Goal: Task Accomplishment & Management: Manage account settings

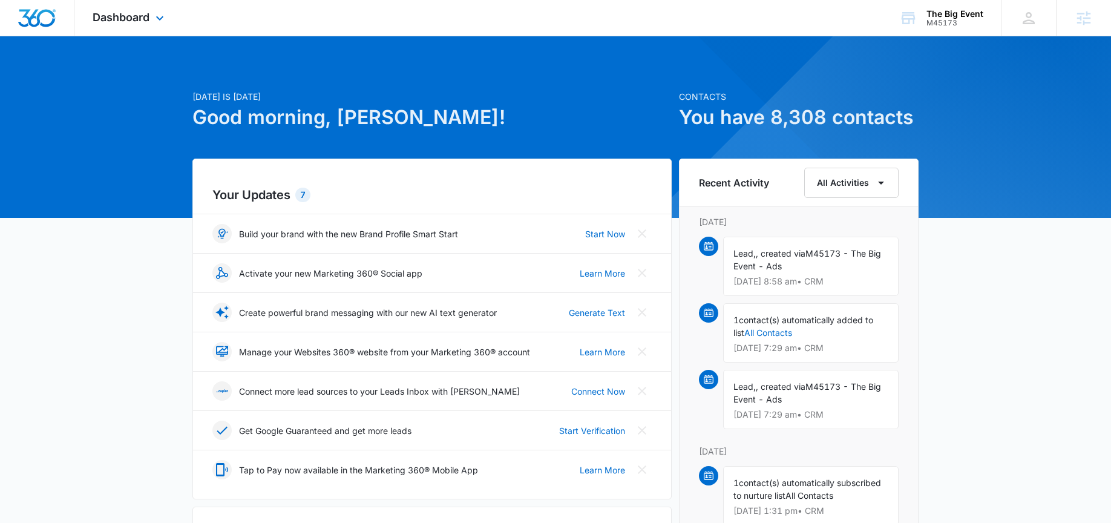
scroll to position [278, 0]
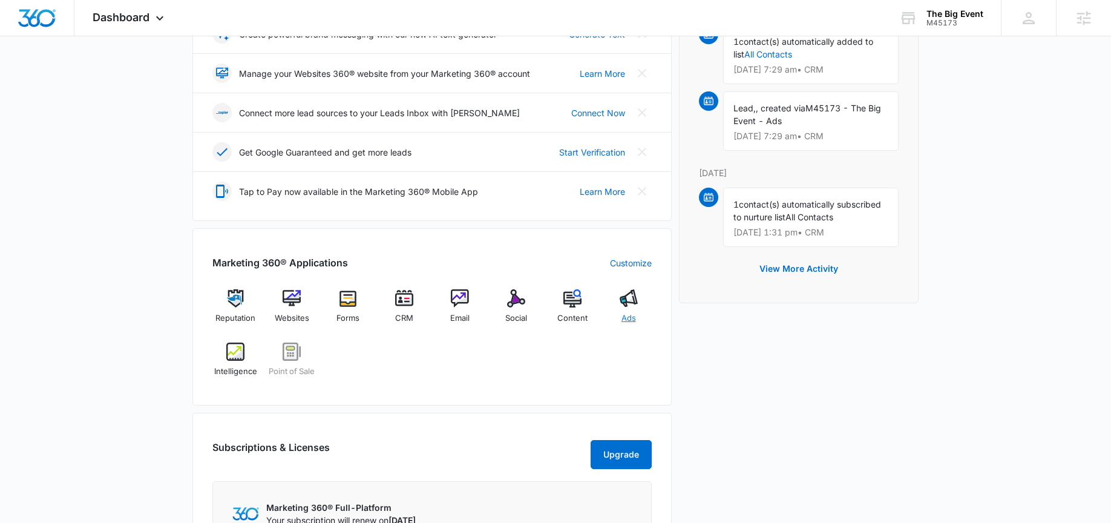
click at [638, 298] on div "Ads" at bounding box center [628, 311] width 47 height 44
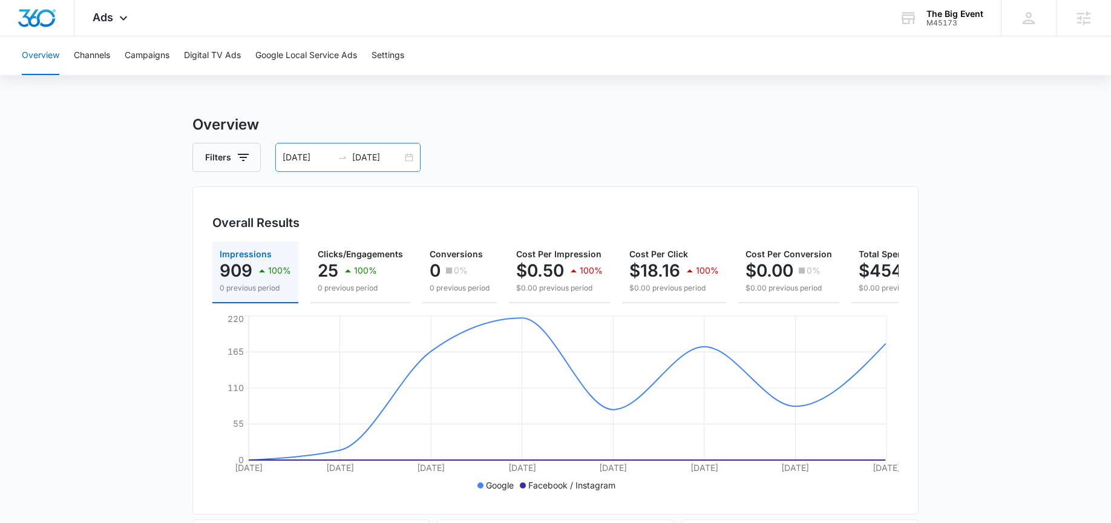
click at [356, 148] on div "08/26/2025 09/02/2025" at bounding box center [347, 157] width 145 height 29
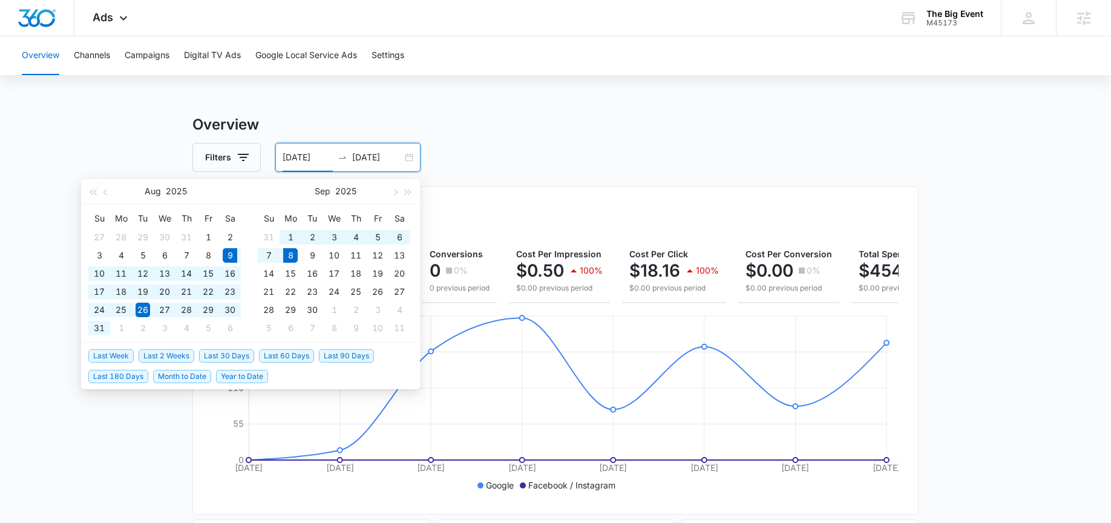
click at [248, 354] on span "Last 30 Days" at bounding box center [226, 355] width 55 height 13
type input "08/09/2025"
type input "09/08/2025"
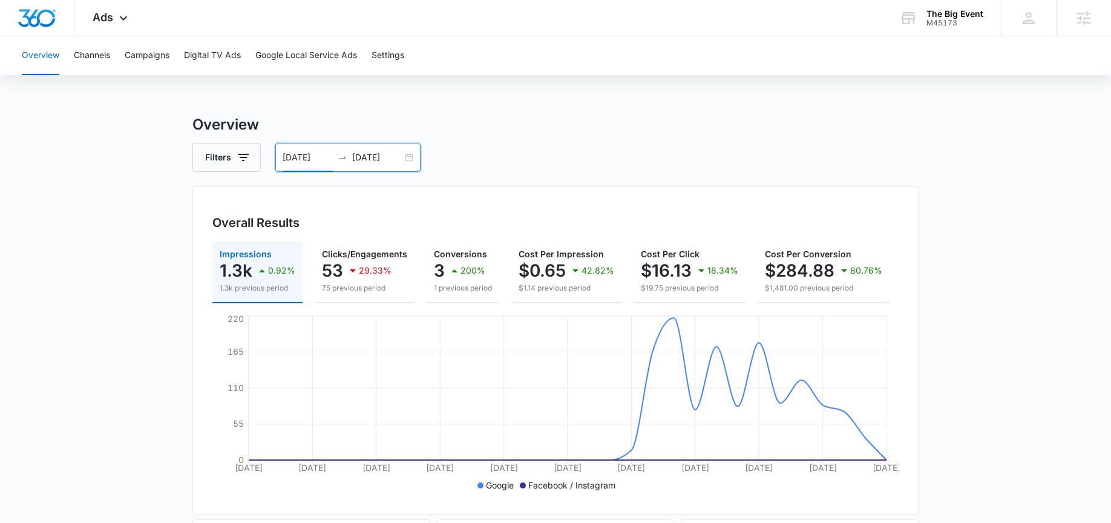
click at [280, 155] on div "08/09/2025 09/08/2025" at bounding box center [347, 157] width 145 height 29
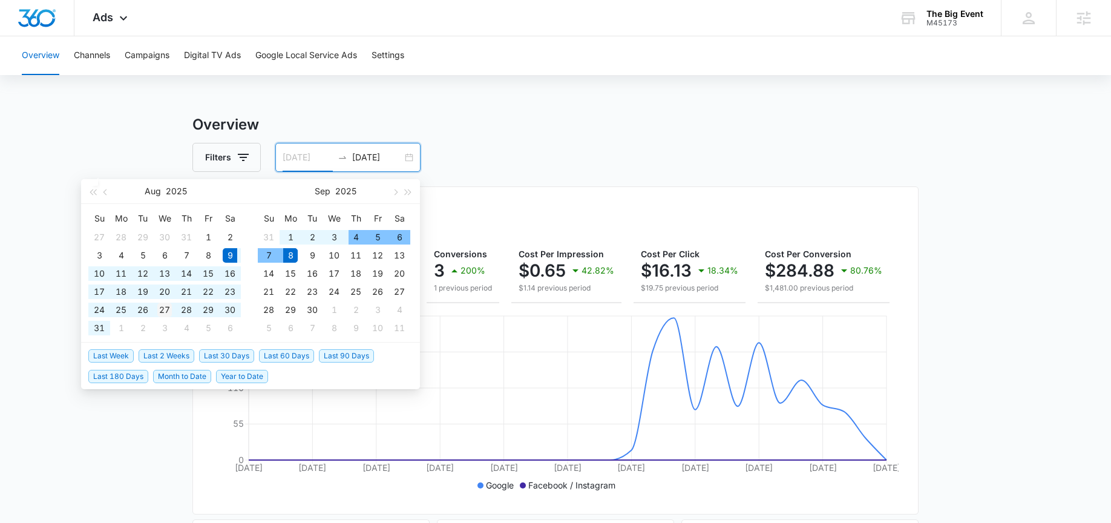
type input "08/27/2025"
click at [161, 308] on div "27" at bounding box center [164, 310] width 15 height 15
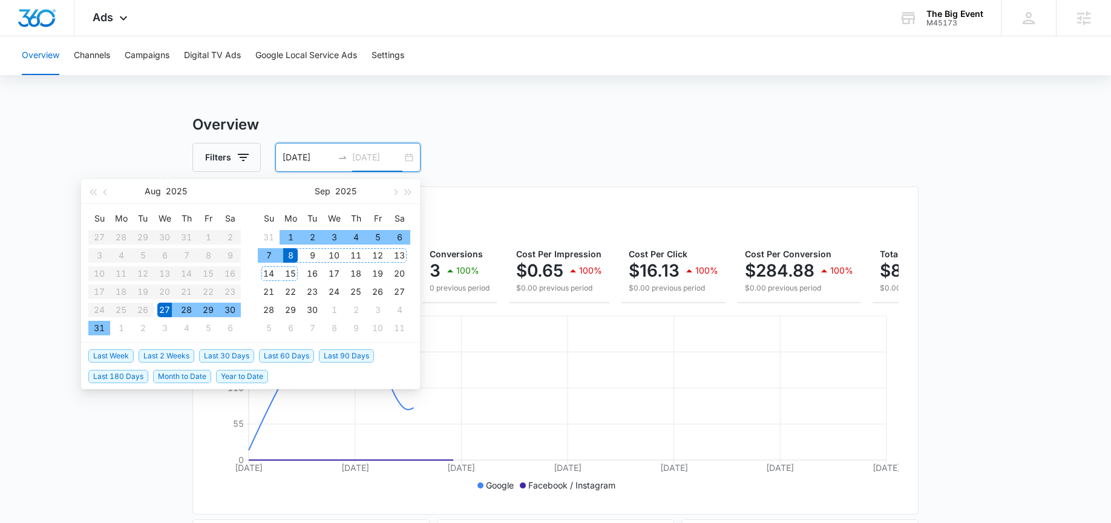
type input "09/08/2025"
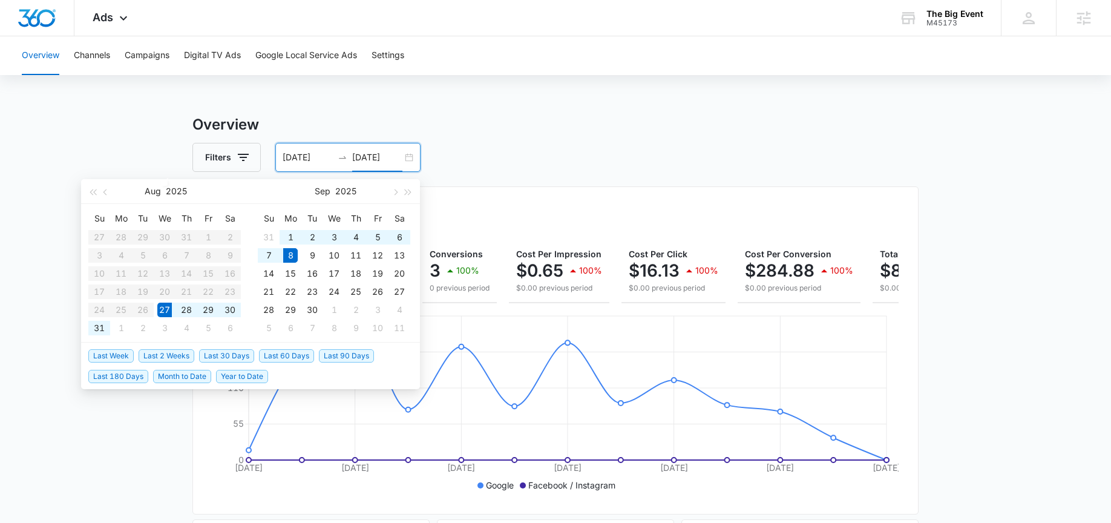
drag, startPoint x: 969, startPoint y: 400, endPoint x: 965, endPoint y: 406, distance: 7.1
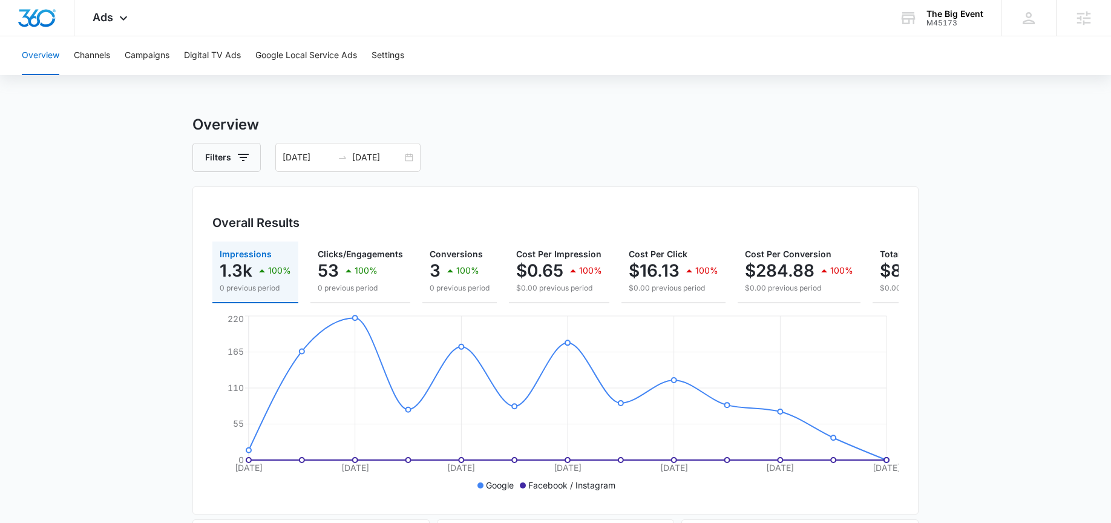
scroll to position [0, 102]
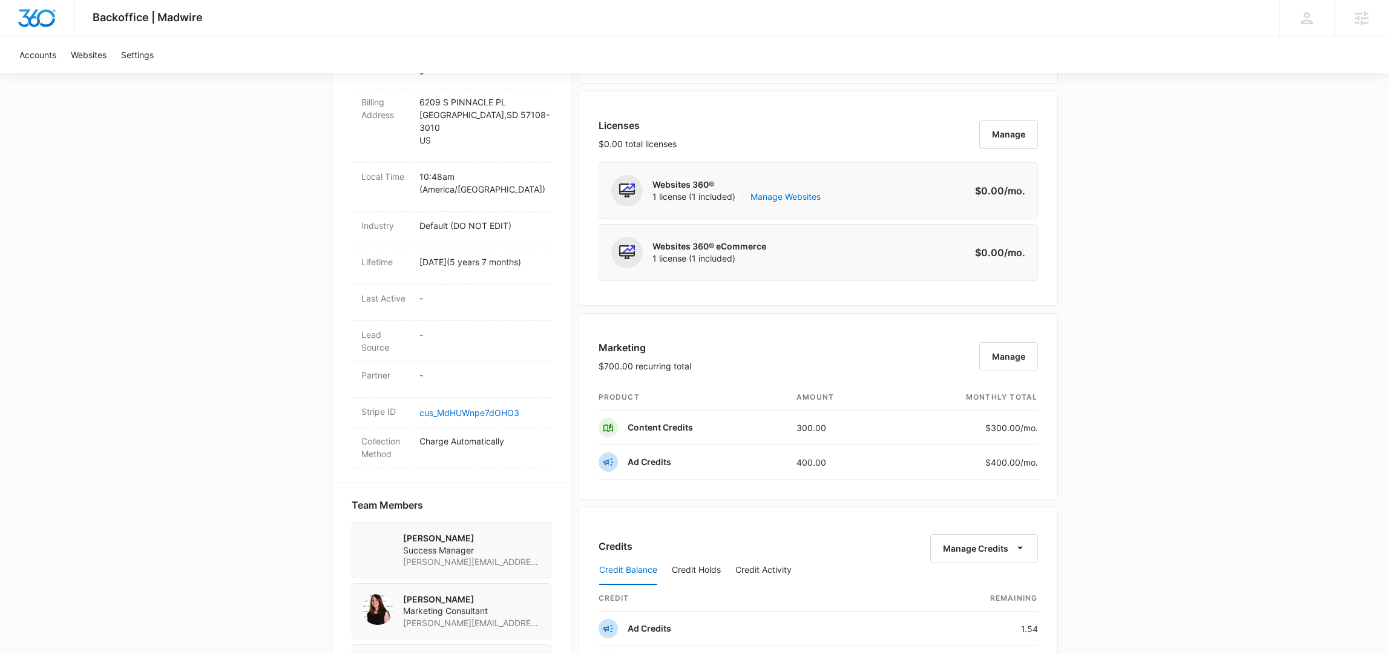
scroll to position [563, 0]
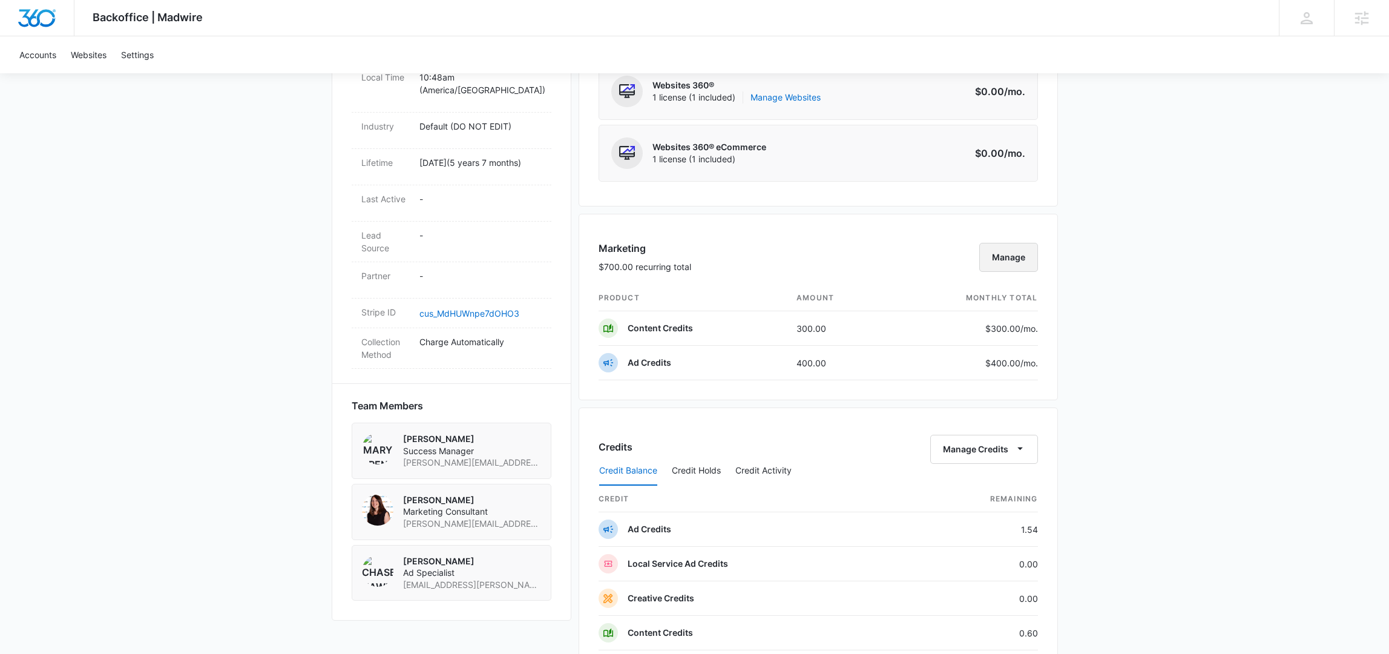
click at [1003, 243] on button "Manage" at bounding box center [1008, 257] width 59 height 29
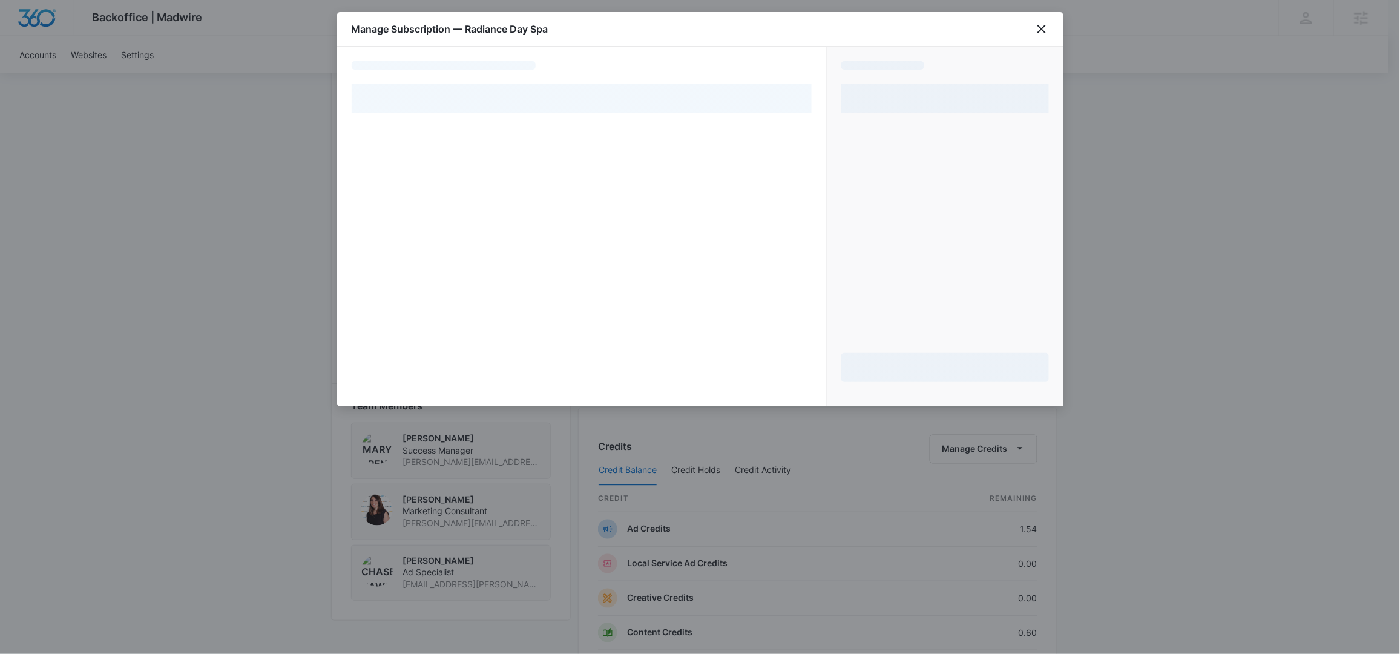
select select "pm_1Mqfu3A4n8RTgNjUJnHscW8h"
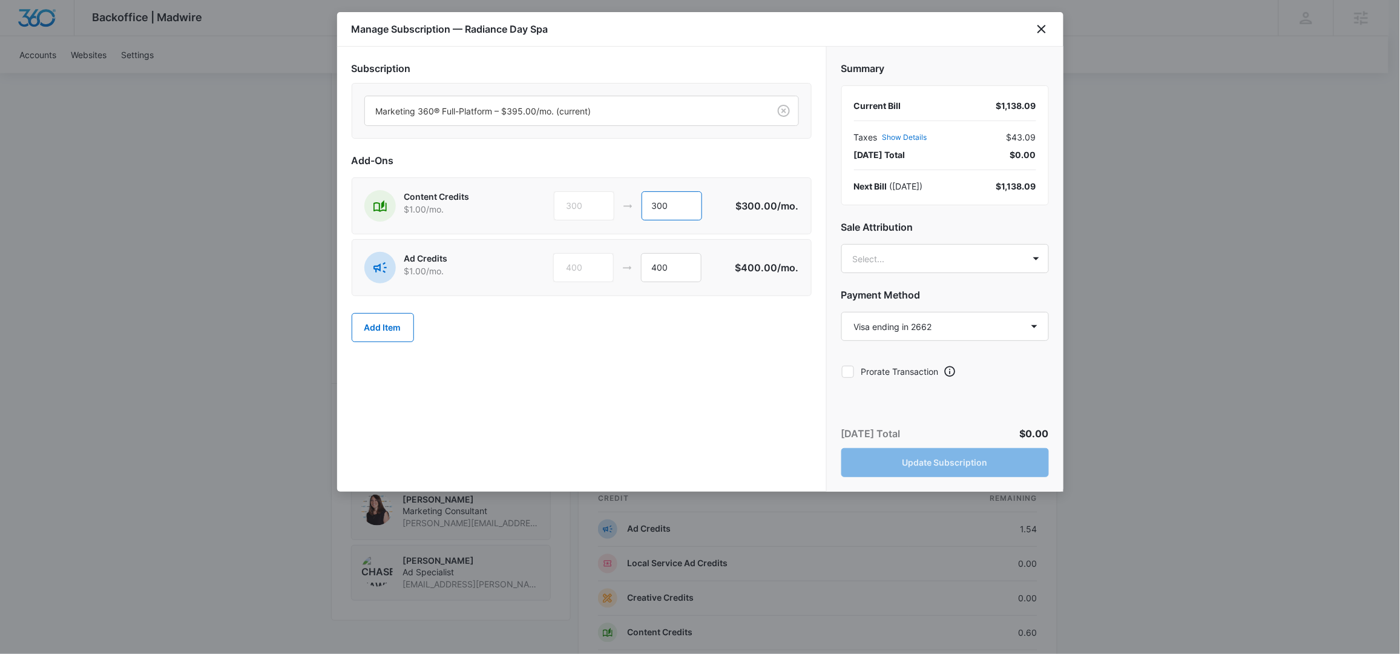
drag, startPoint x: 687, startPoint y: 208, endPoint x: 609, endPoint y: 188, distance: 81.3
click at [609, 188] on div "Content Credits $1.00 /mo. 300 300 $300.00 /mo." at bounding box center [582, 205] width 460 height 57
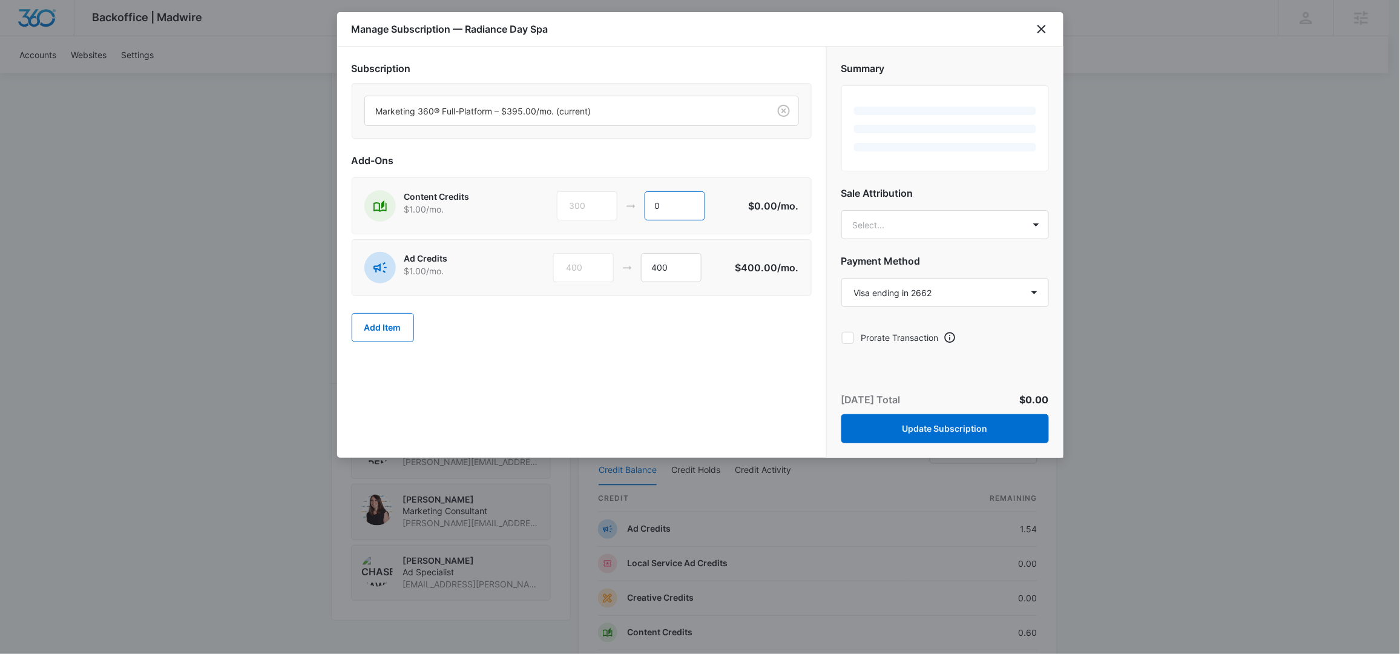
type input "0"
click at [605, 364] on div "Subscription Marketing 360® Full-Platform – $395.00/mo. (current) Add-Ons Conte…" at bounding box center [581, 252] width 489 height 411
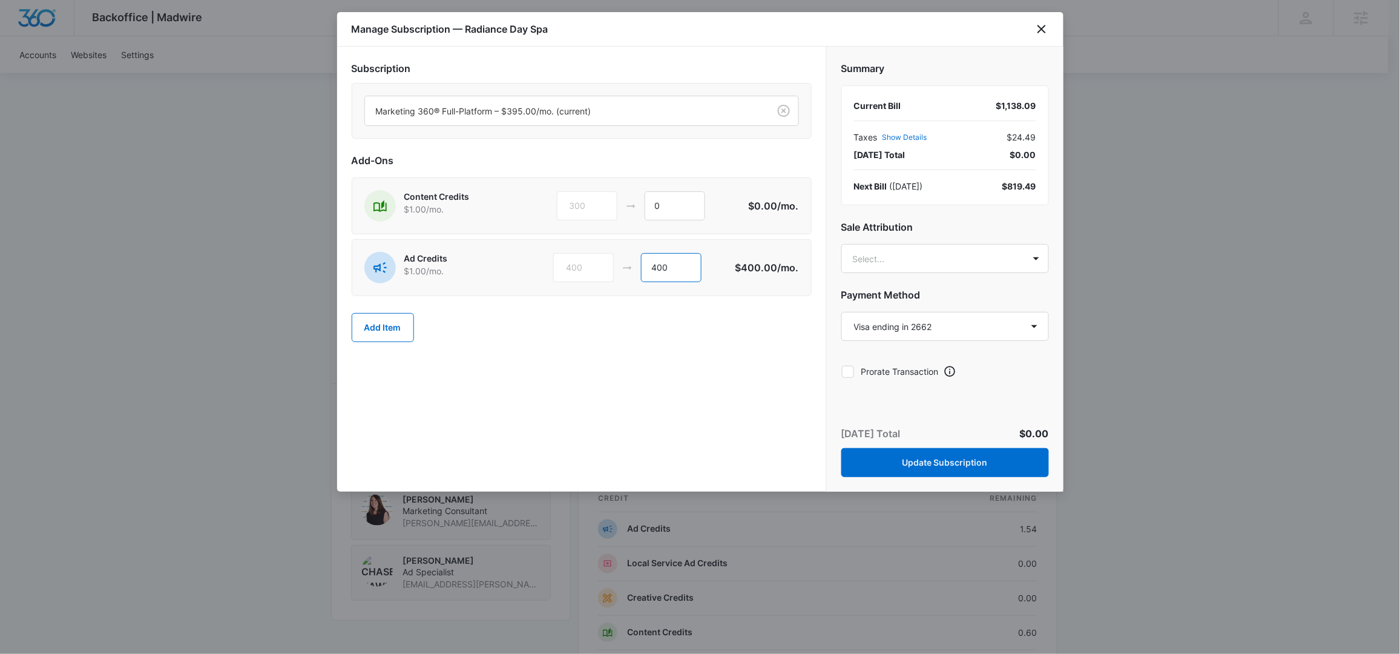
drag, startPoint x: 686, startPoint y: 266, endPoint x: 550, endPoint y: 267, distance: 135.5
click at [550, 267] on div "Ad Credits $1.00 /mo. 400 400" at bounding box center [549, 267] width 371 height 31
type input "700"
click at [981, 267] on body "Backoffice | Madwire Apps Settings [PERSON_NAME] [PERSON_NAME][EMAIL_ADDRESS][P…" at bounding box center [700, 269] width 1400 height 1665
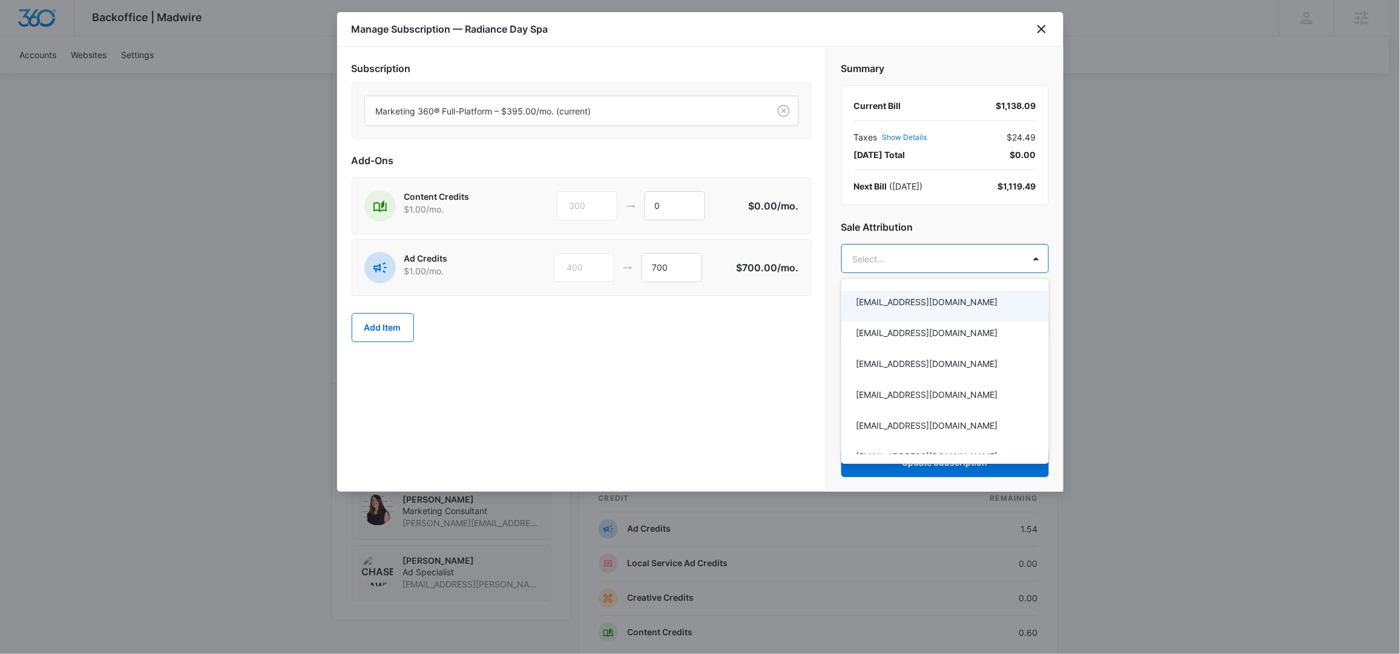
click at [771, 354] on div at bounding box center [700, 327] width 1400 height 654
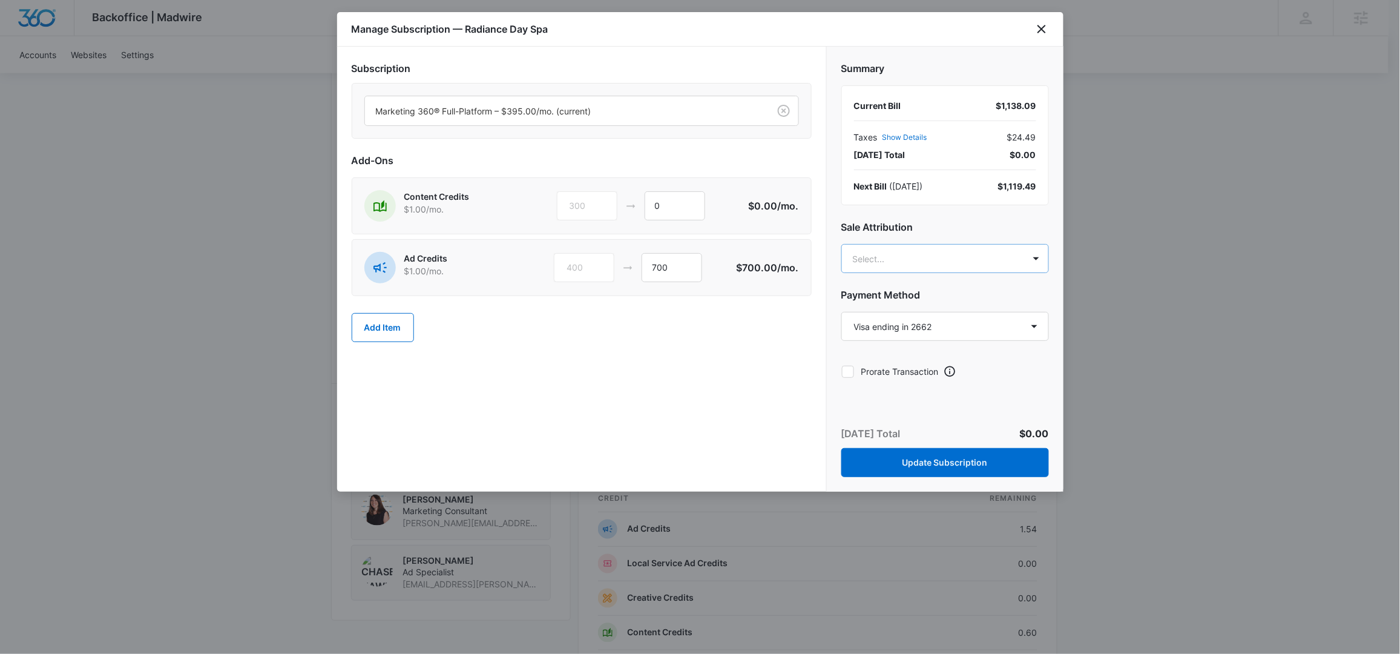
click at [974, 252] on body "Backoffice | Madwire Apps Settings [PERSON_NAME] [PERSON_NAME][EMAIL_ADDRESS][P…" at bounding box center [700, 269] width 1400 height 1665
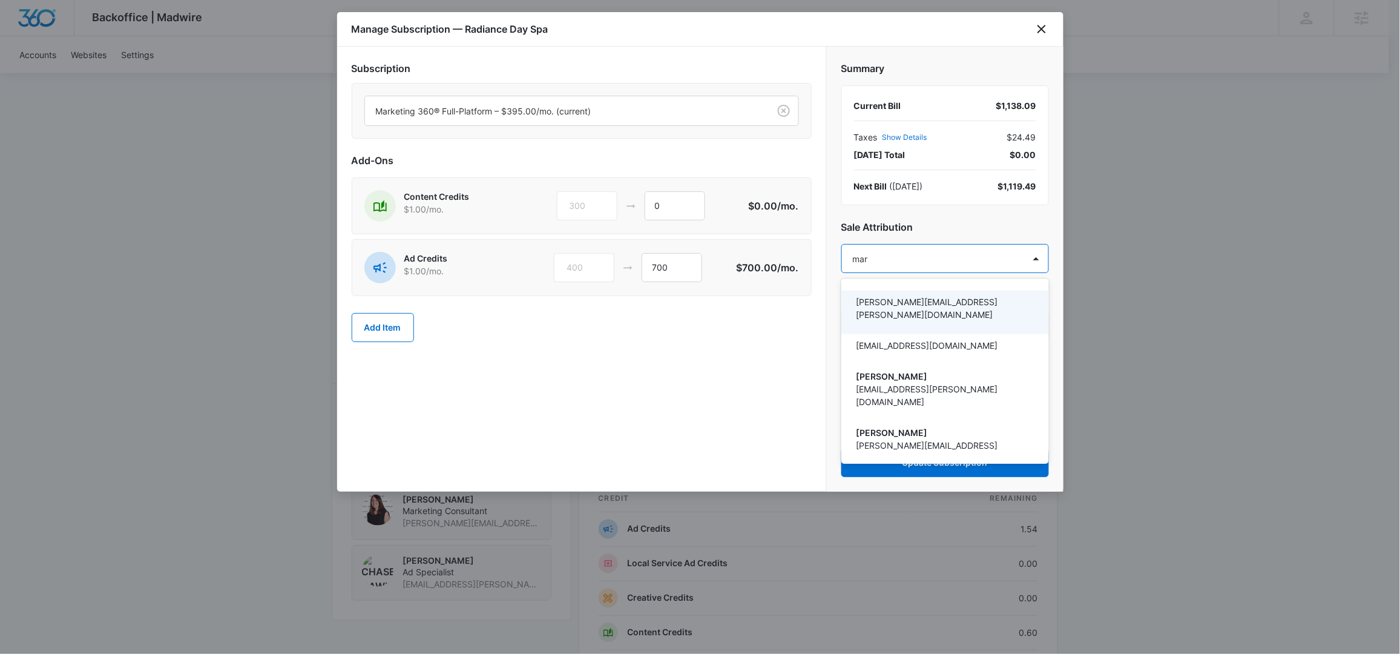
type input "[PERSON_NAME]"
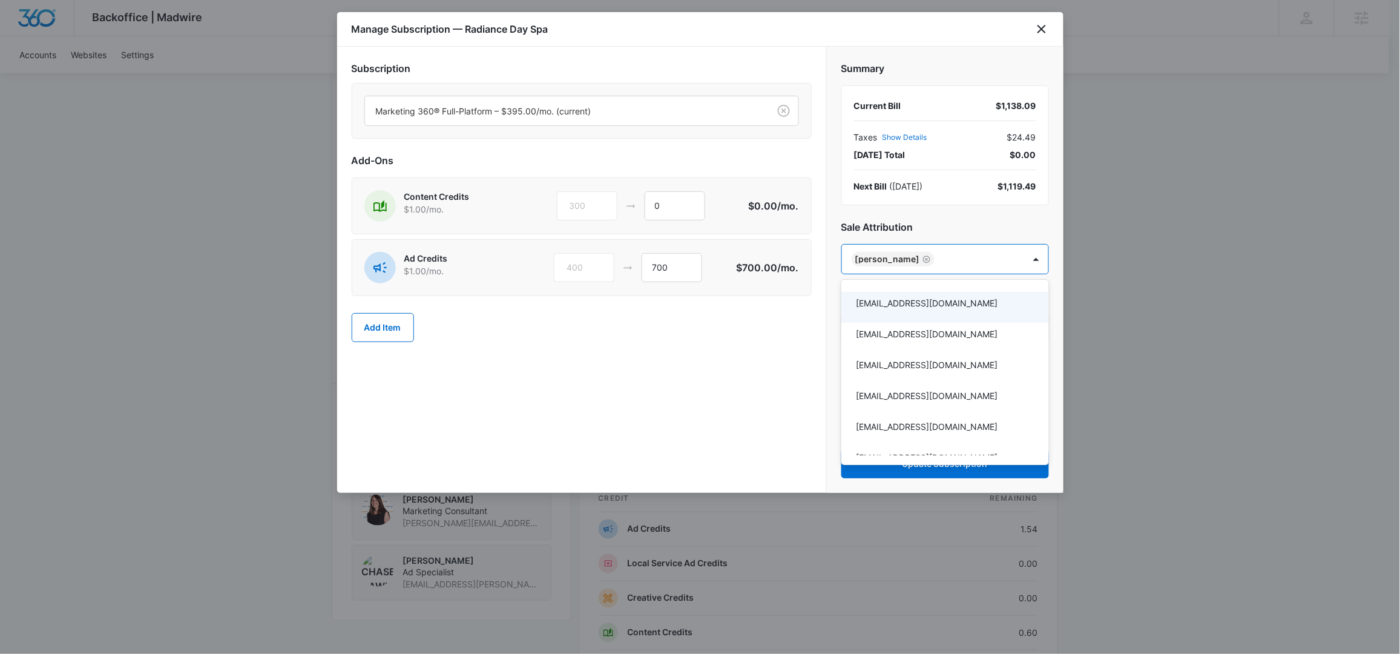
drag, startPoint x: 688, startPoint y: 402, endPoint x: 712, endPoint y: 449, distance: 52.2
click at [688, 403] on div at bounding box center [700, 327] width 1400 height 654
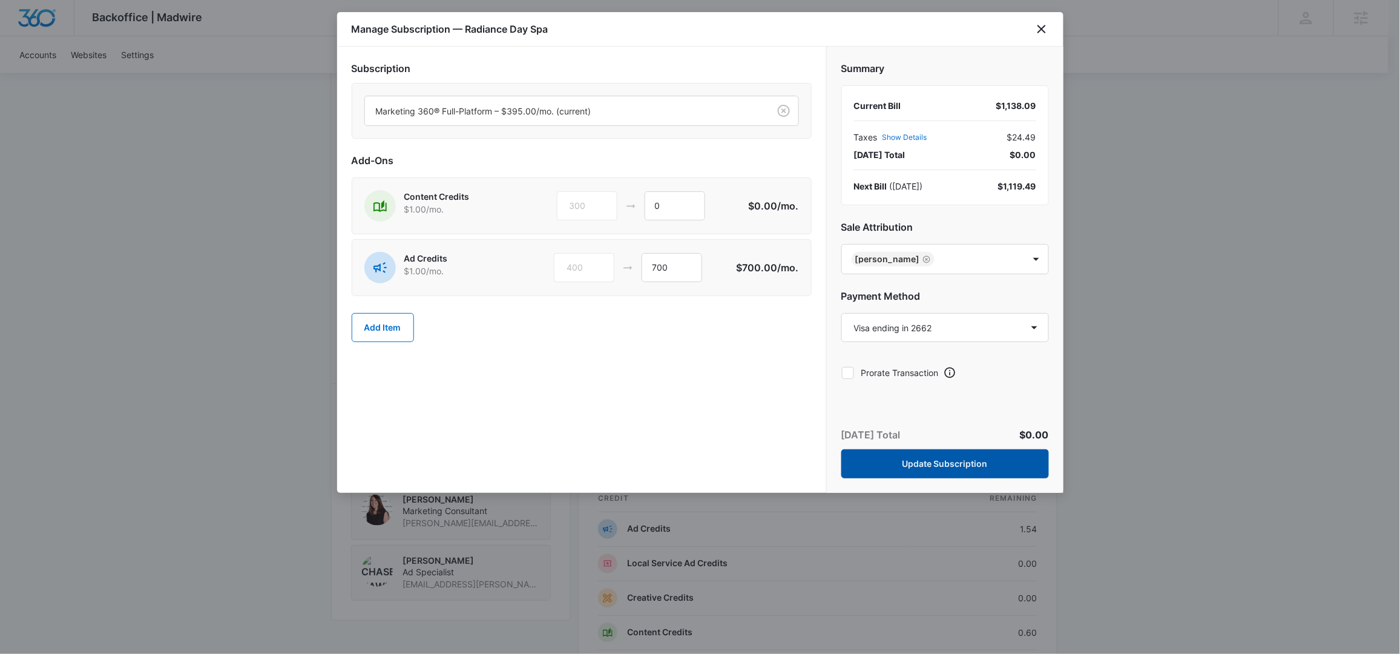
click at [969, 468] on button "Update Subscription" at bounding box center [945, 463] width 208 height 29
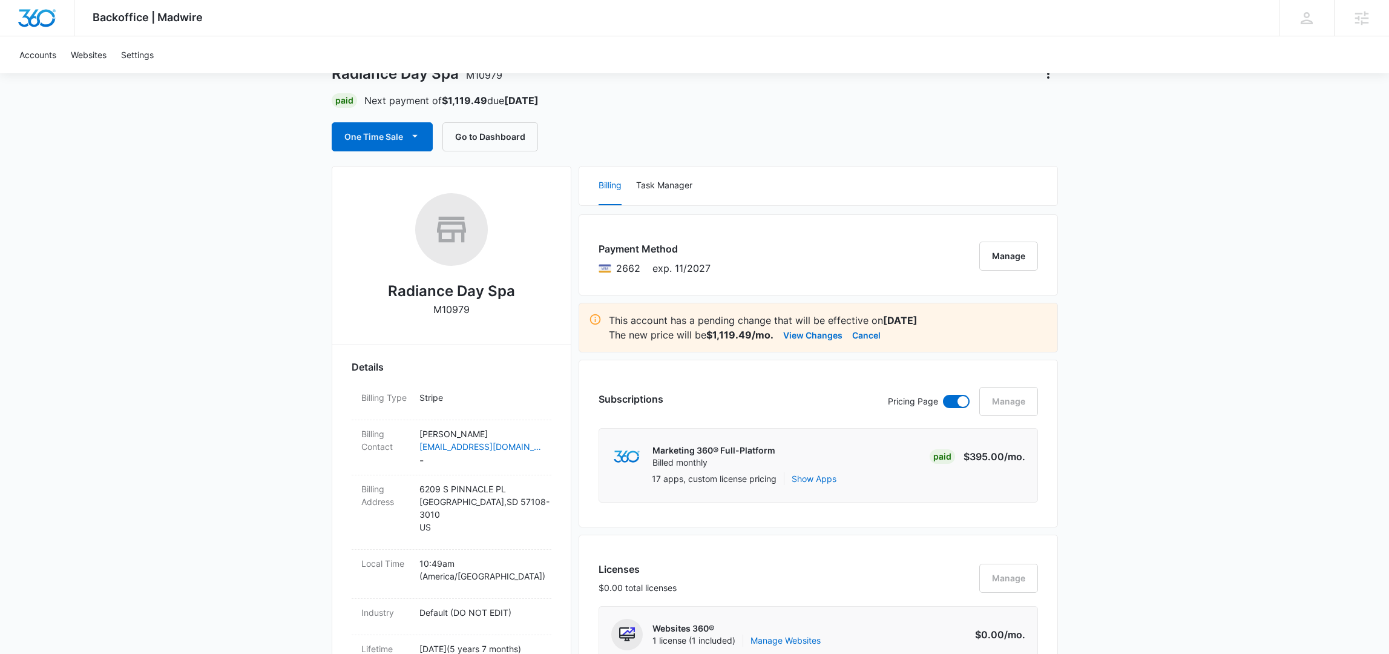
scroll to position [0, 0]
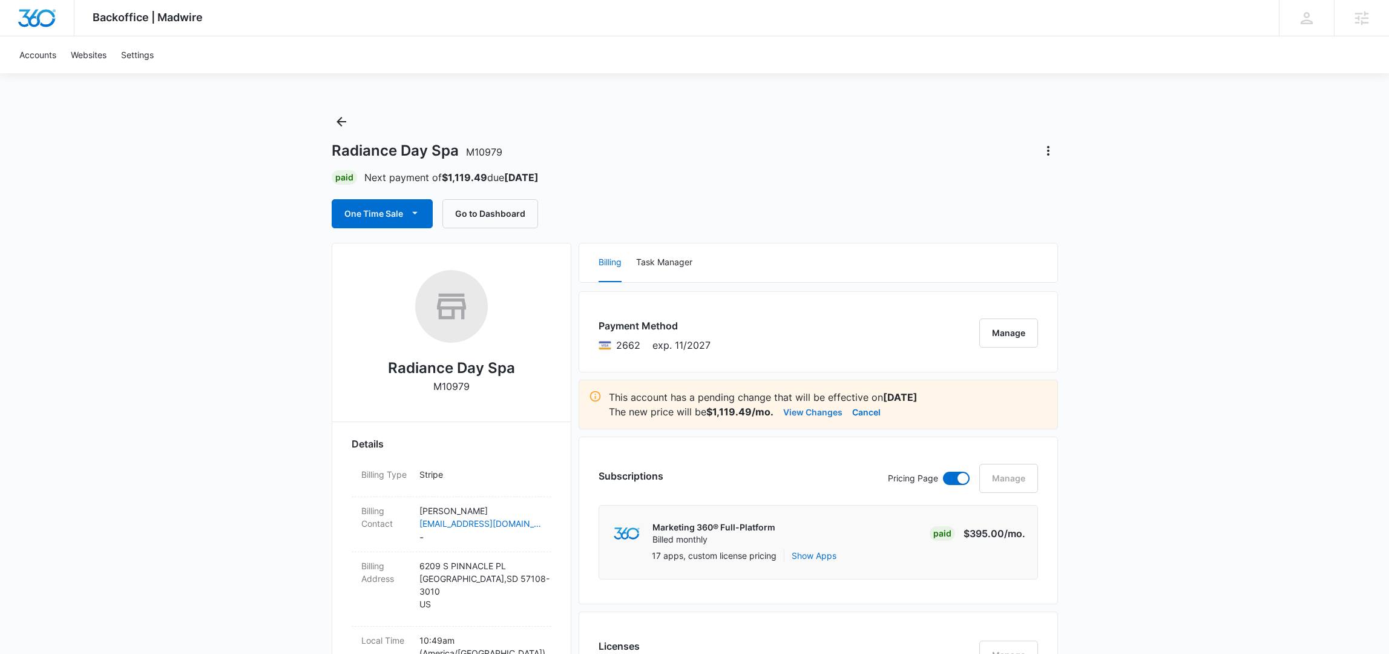
click at [799, 416] on button "View Changes" at bounding box center [812, 411] width 59 height 15
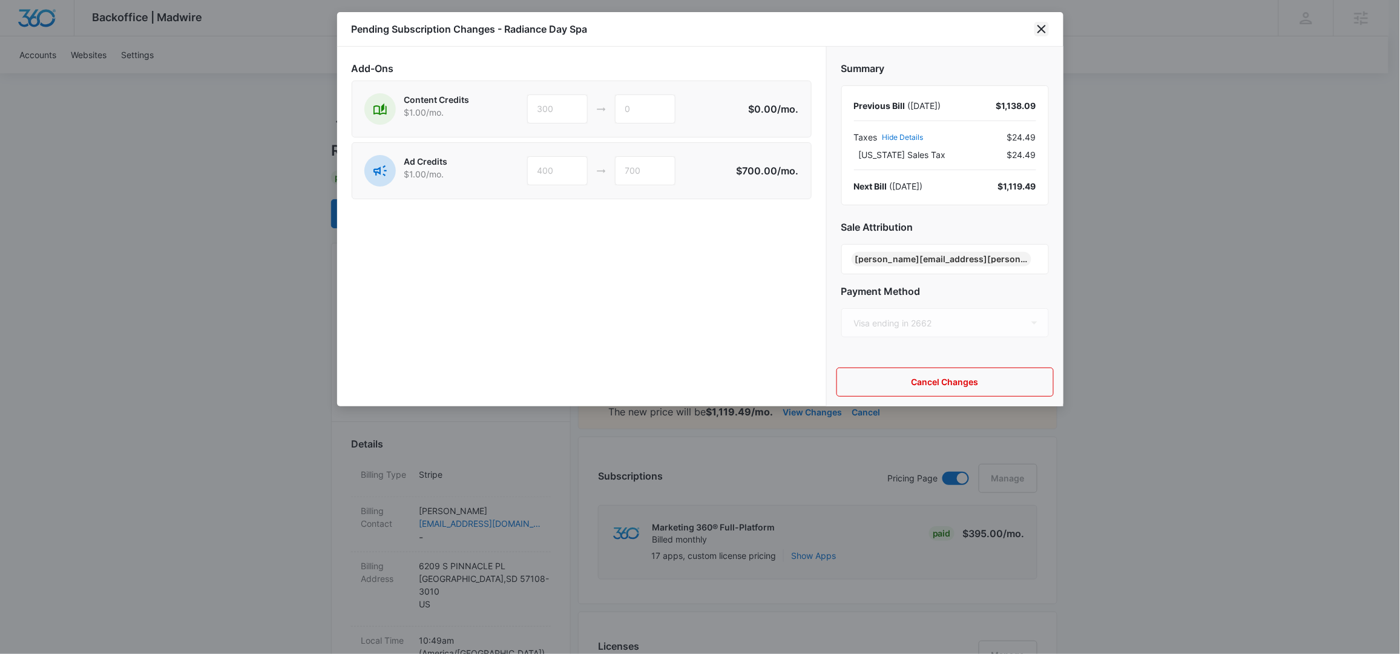
click at [1042, 28] on icon "close" at bounding box center [1041, 29] width 8 height 8
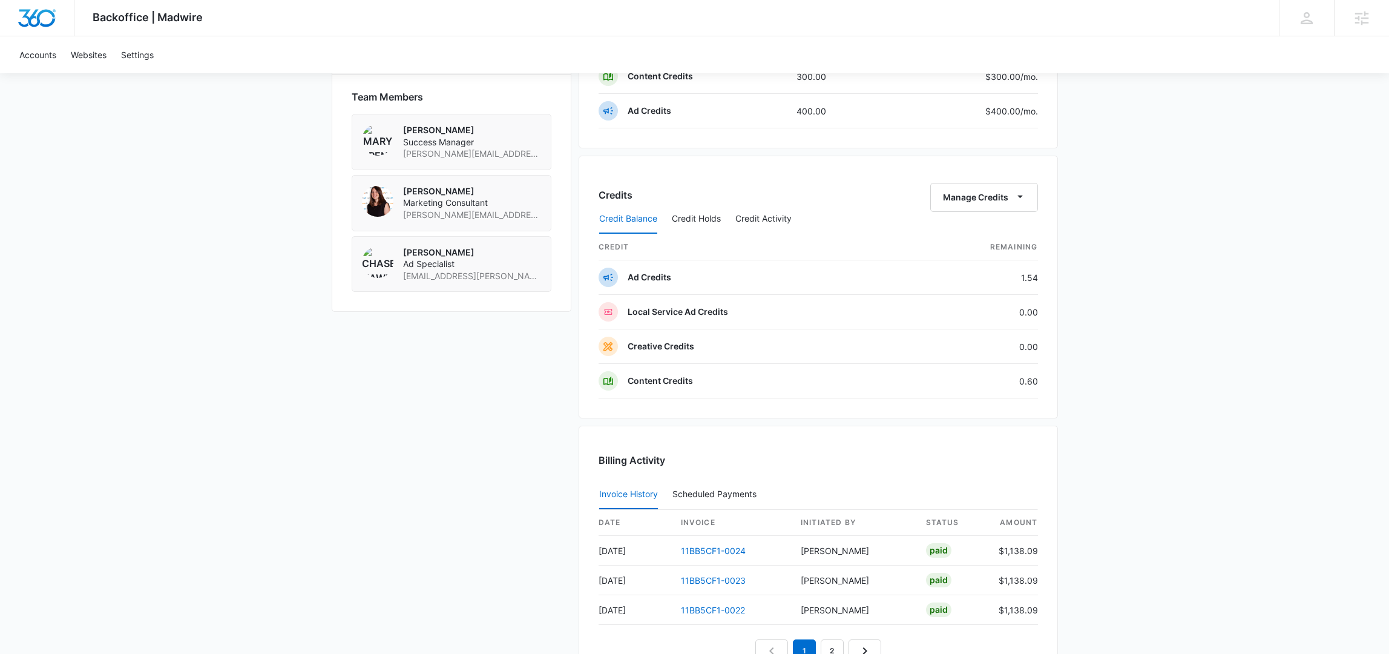
scroll to position [1042, 0]
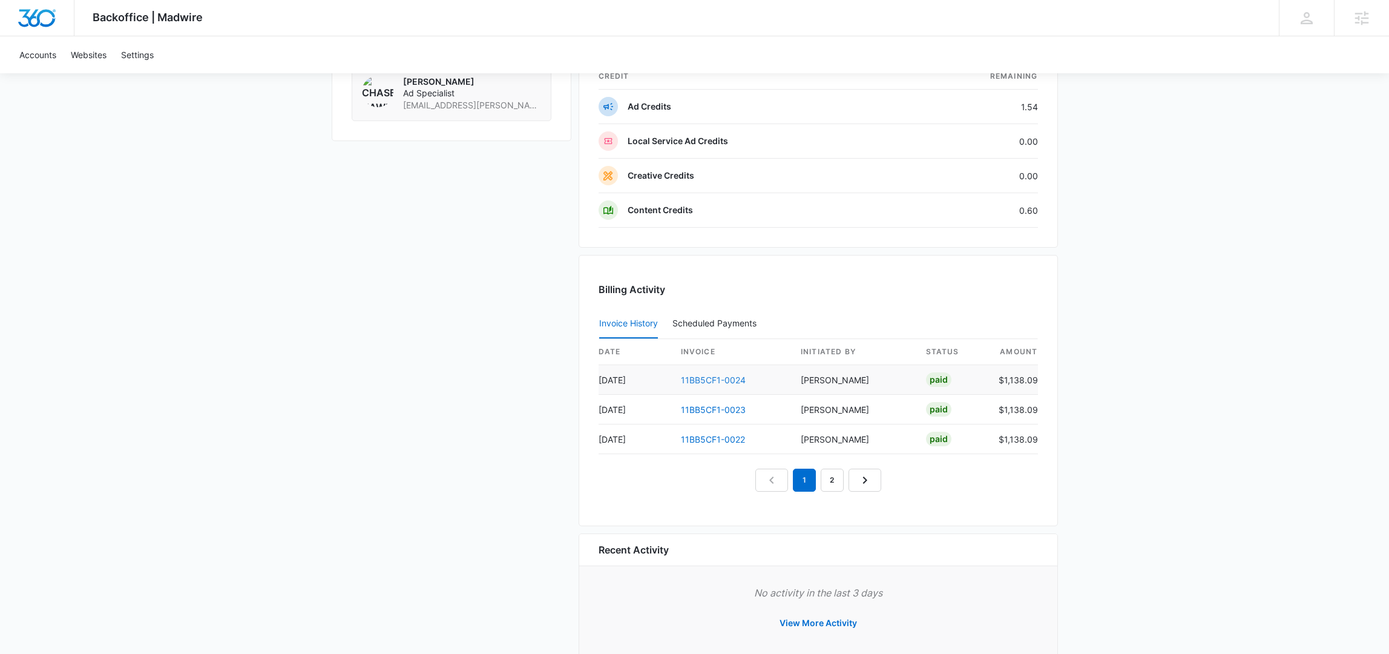
click at [711, 377] on link "11BB5CF1-0024" at bounding box center [713, 380] width 65 height 10
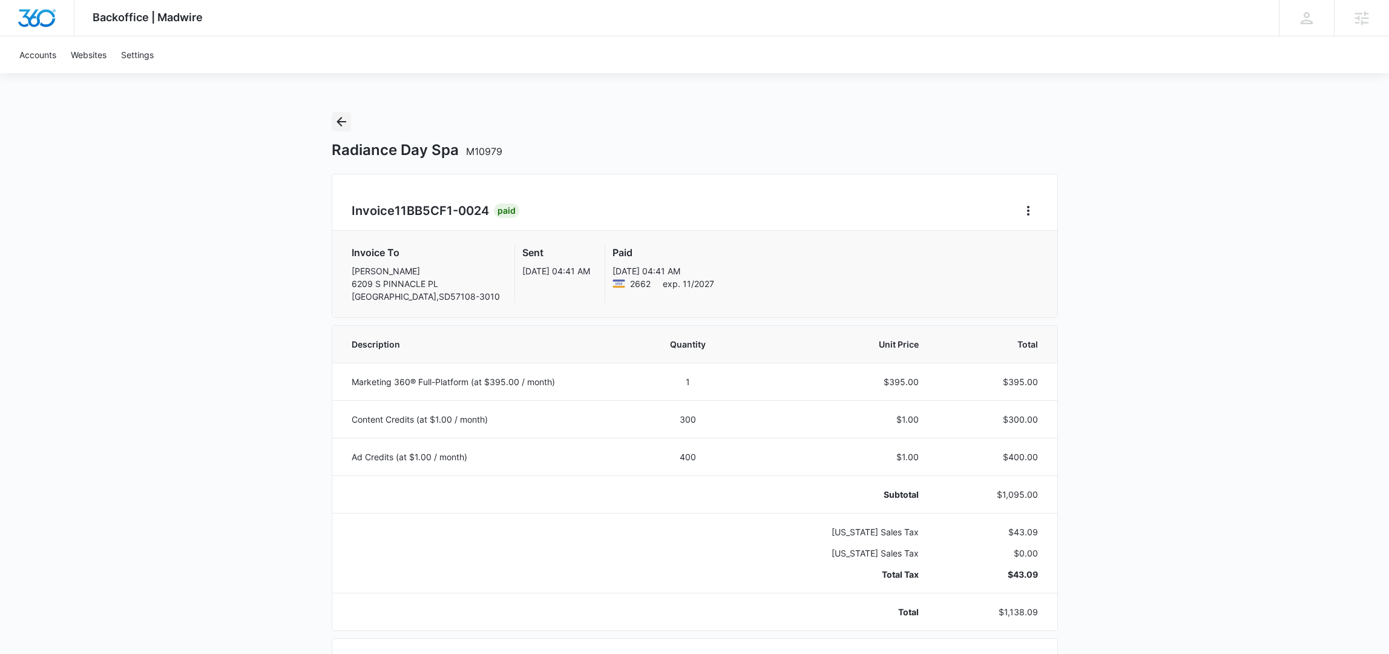
click at [338, 120] on icon "Back" at bounding box center [341, 122] width 10 height 10
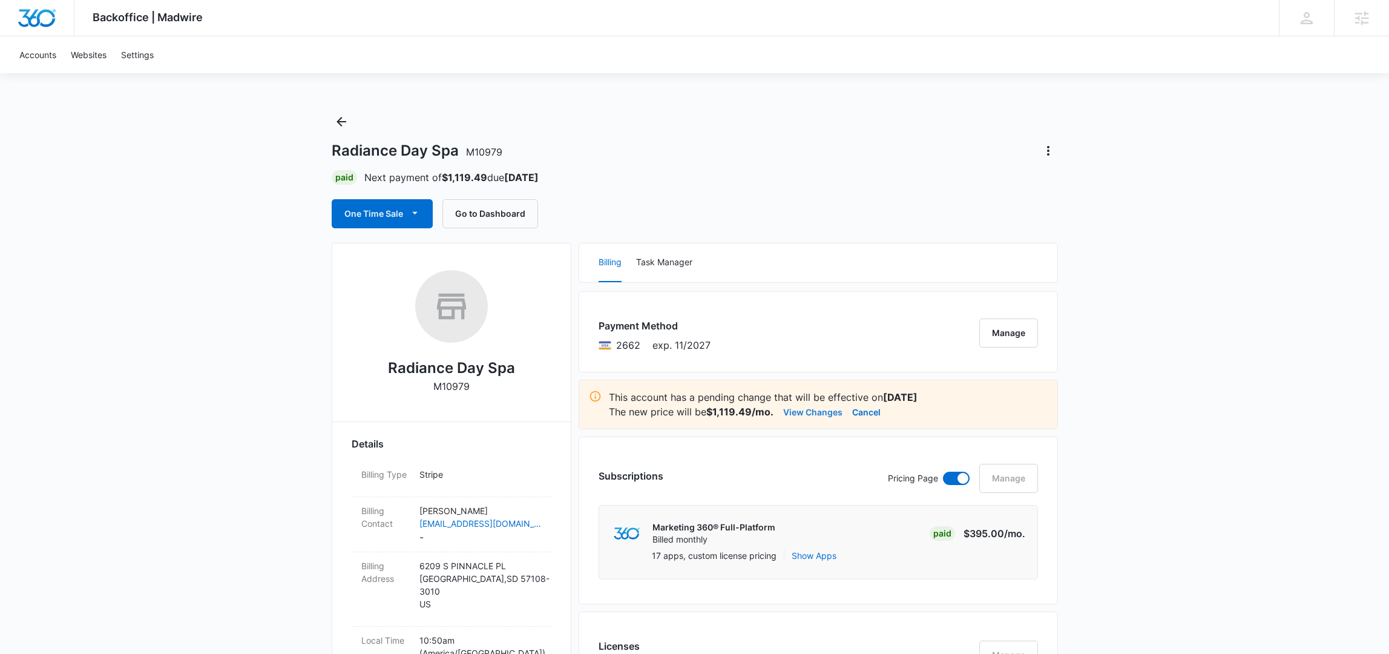
click at [808, 407] on button "View Changes" at bounding box center [812, 411] width 59 height 15
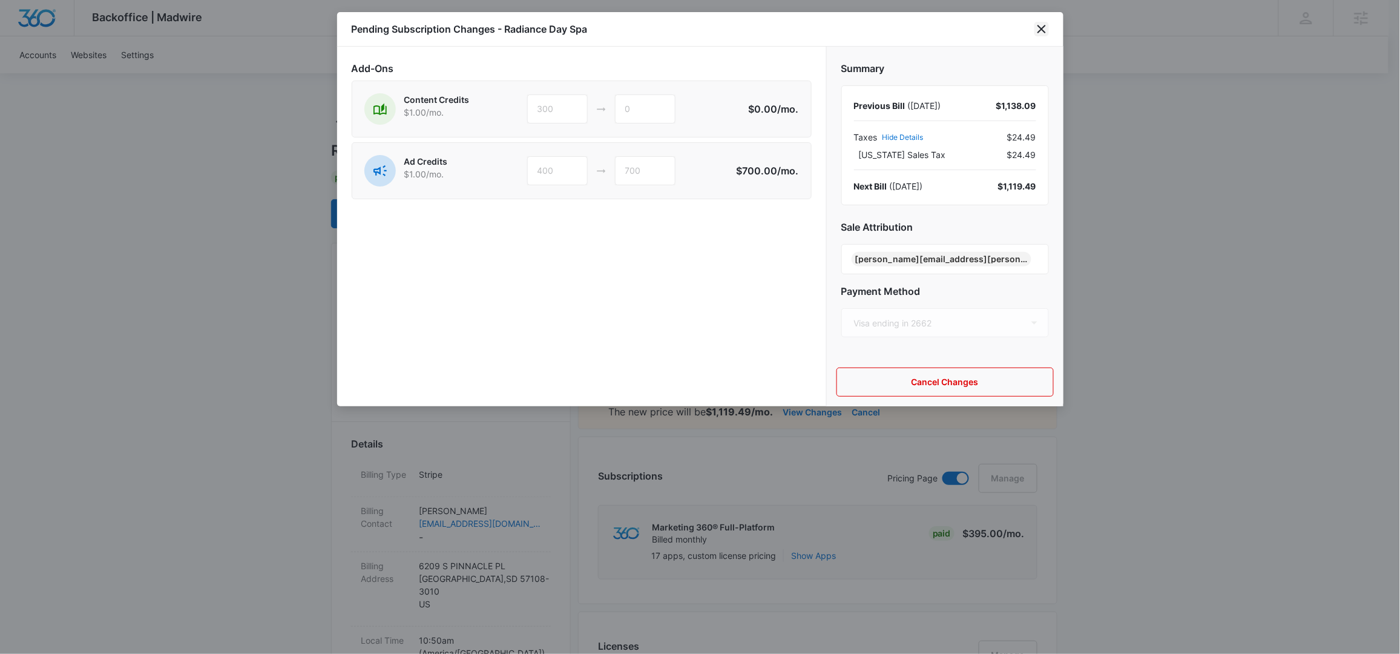
click at [1041, 26] on icon "close" at bounding box center [1041, 29] width 15 height 15
